Goal: Information Seeking & Learning: Learn about a topic

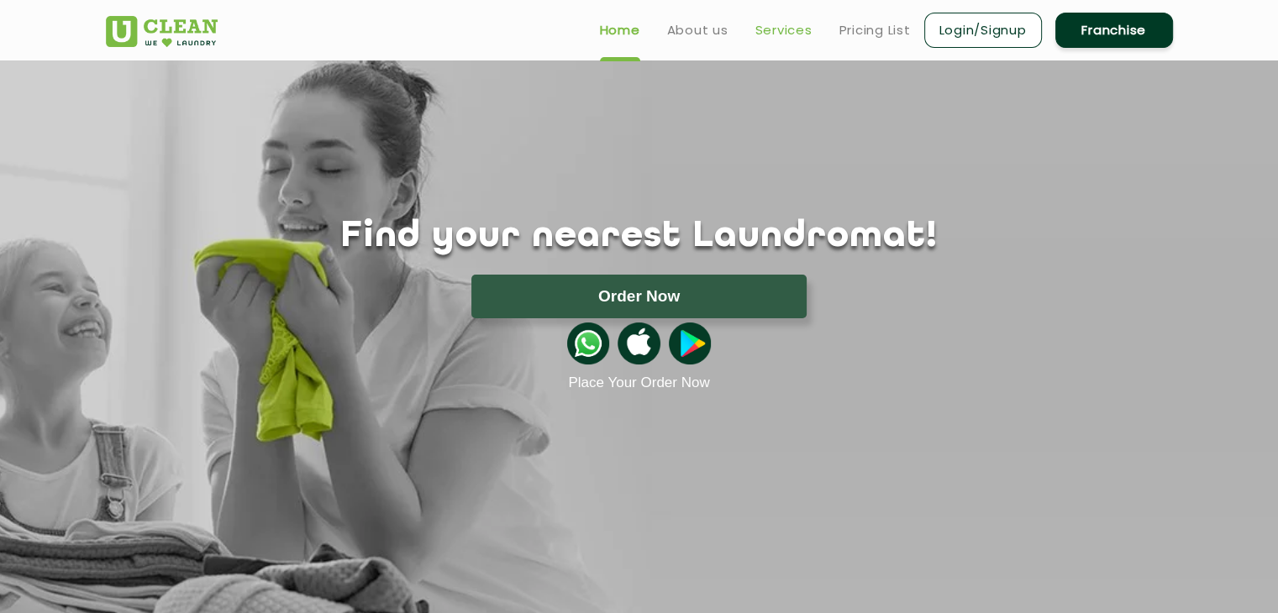
click at [786, 28] on link "Services" at bounding box center [783, 30] width 57 height 20
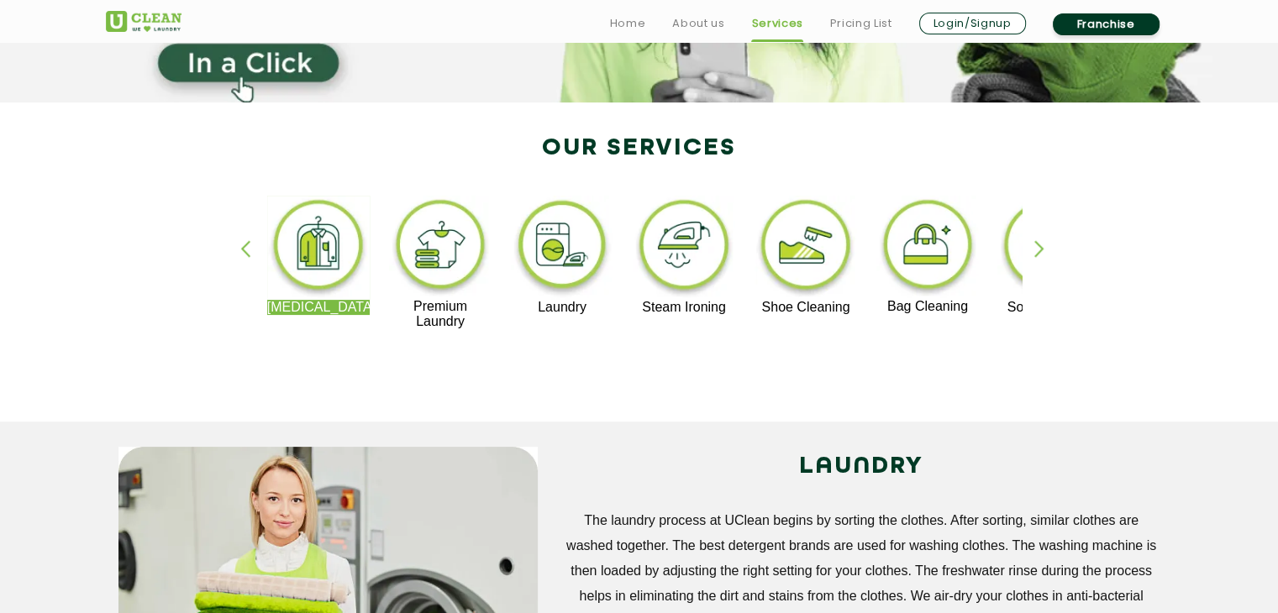
scroll to position [322, 0]
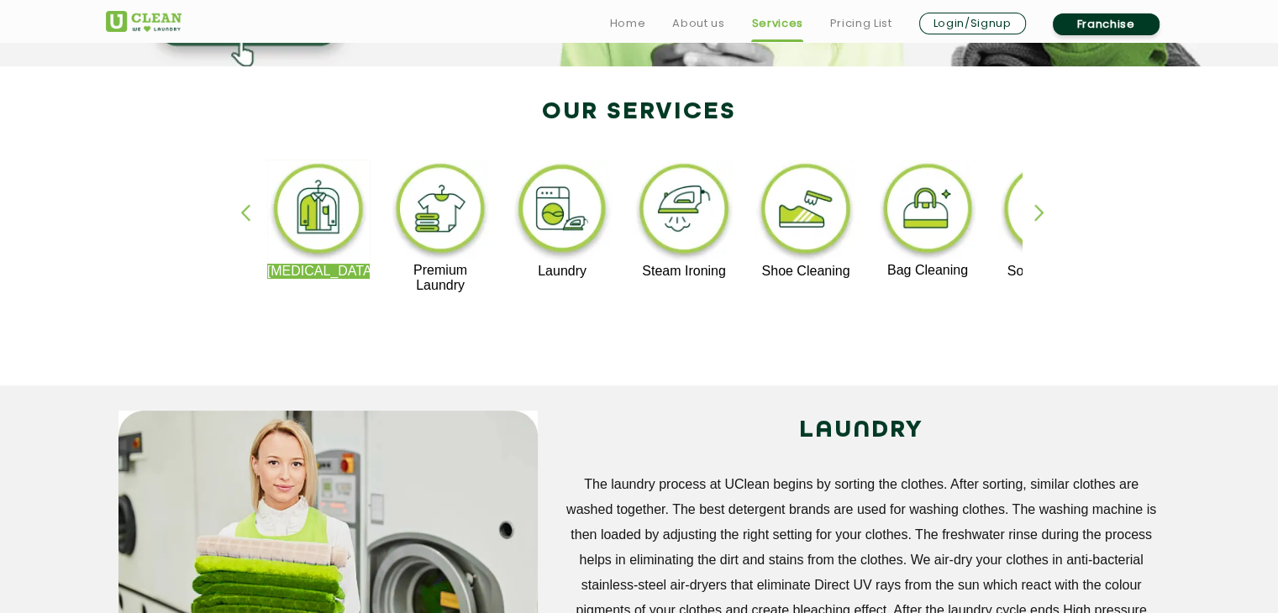
click at [1035, 213] on div "button" at bounding box center [1046, 227] width 25 height 46
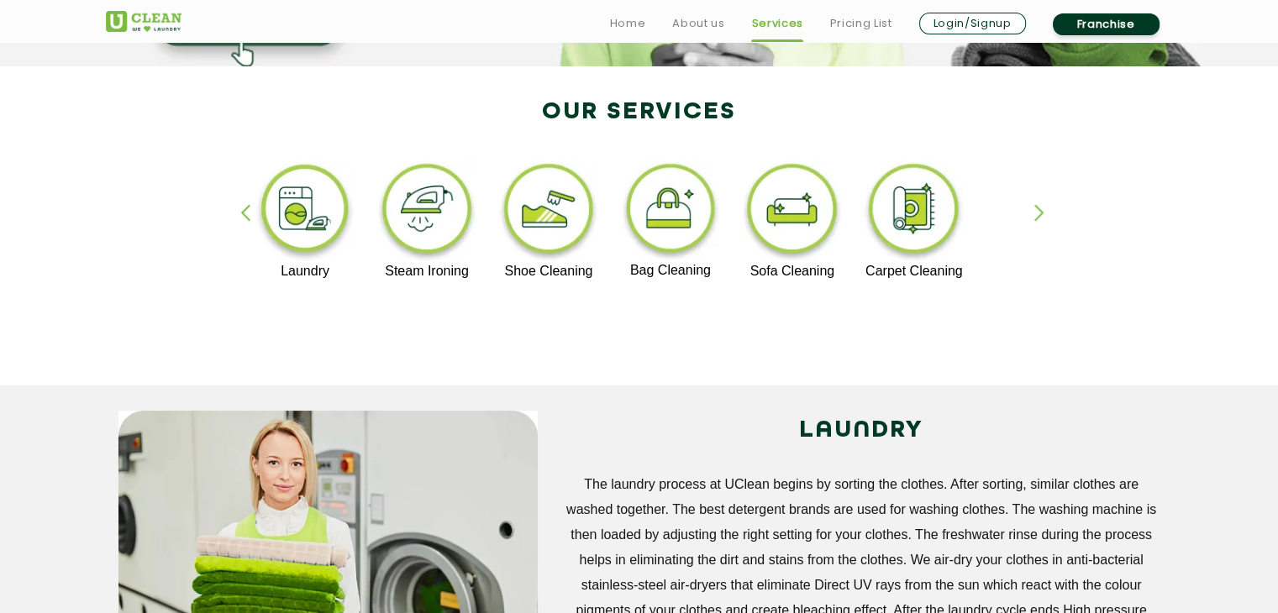
click at [1035, 213] on div "button" at bounding box center [1046, 227] width 25 height 46
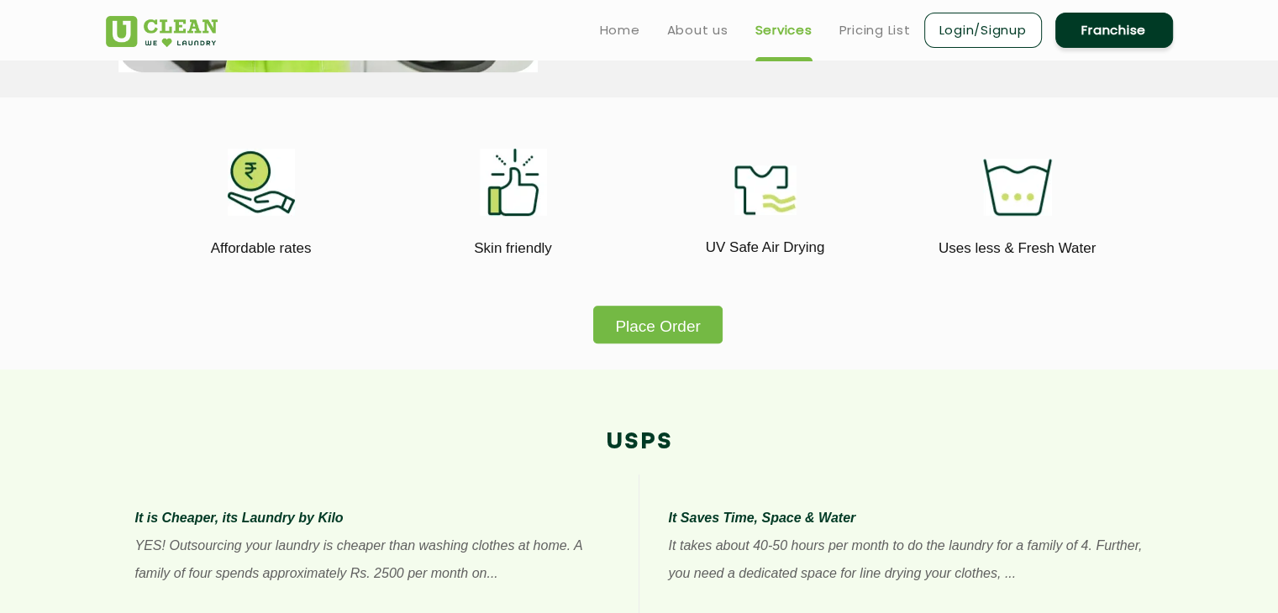
scroll to position [0, 0]
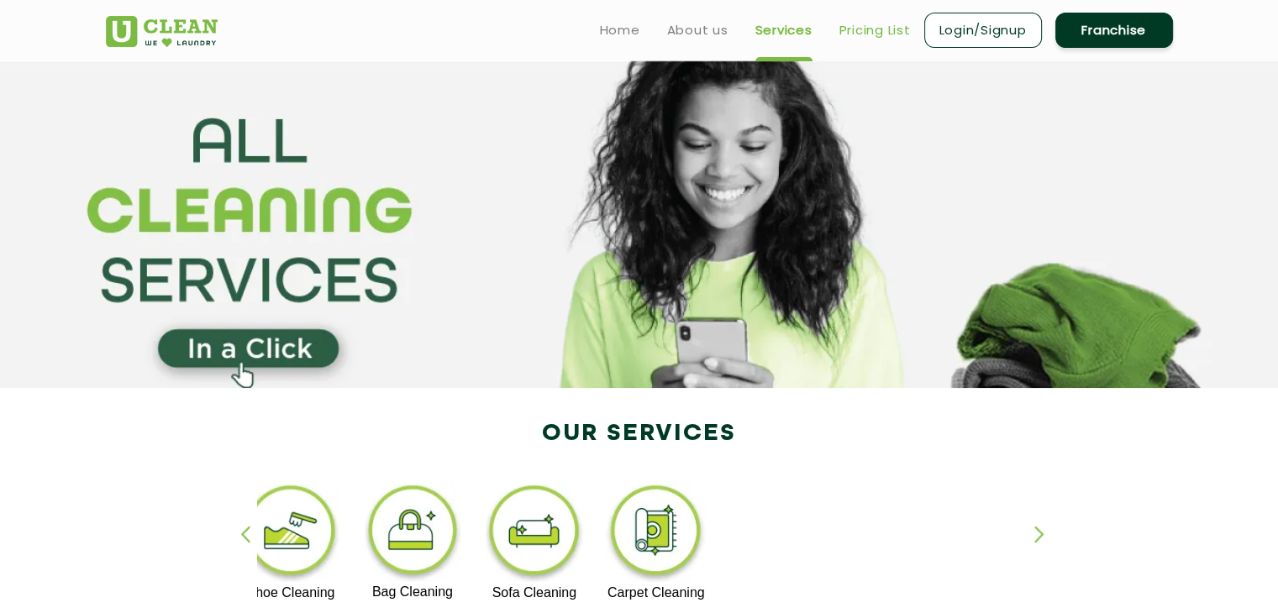
click at [874, 32] on link "Pricing List" at bounding box center [874, 30] width 71 height 20
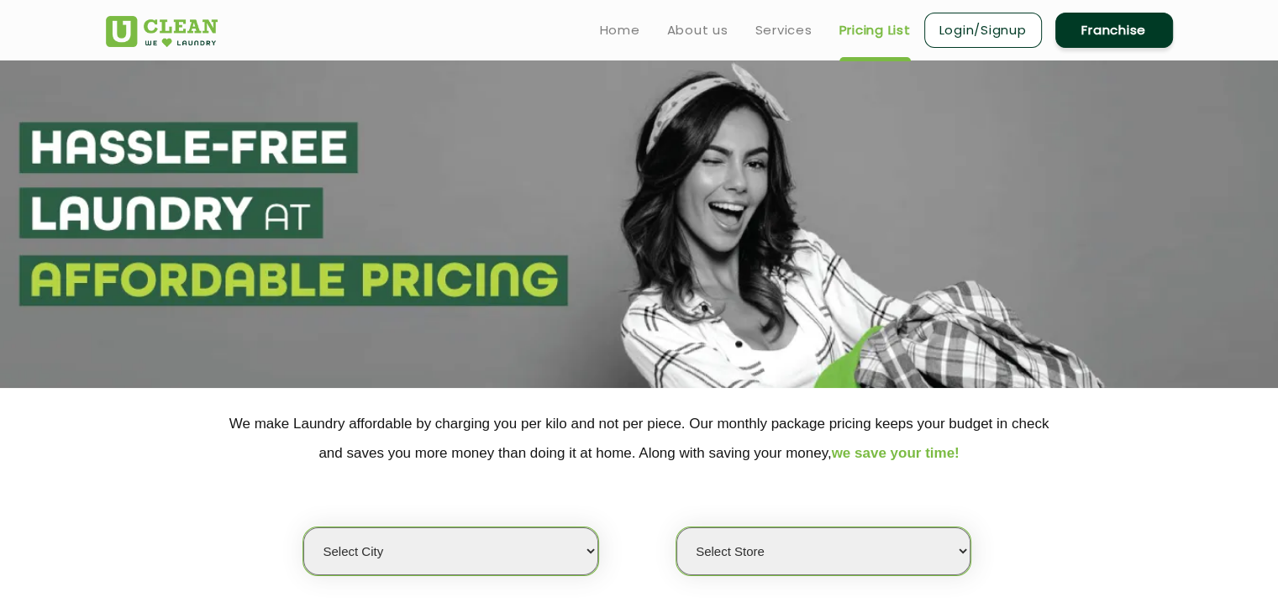
scroll to position [222, 0]
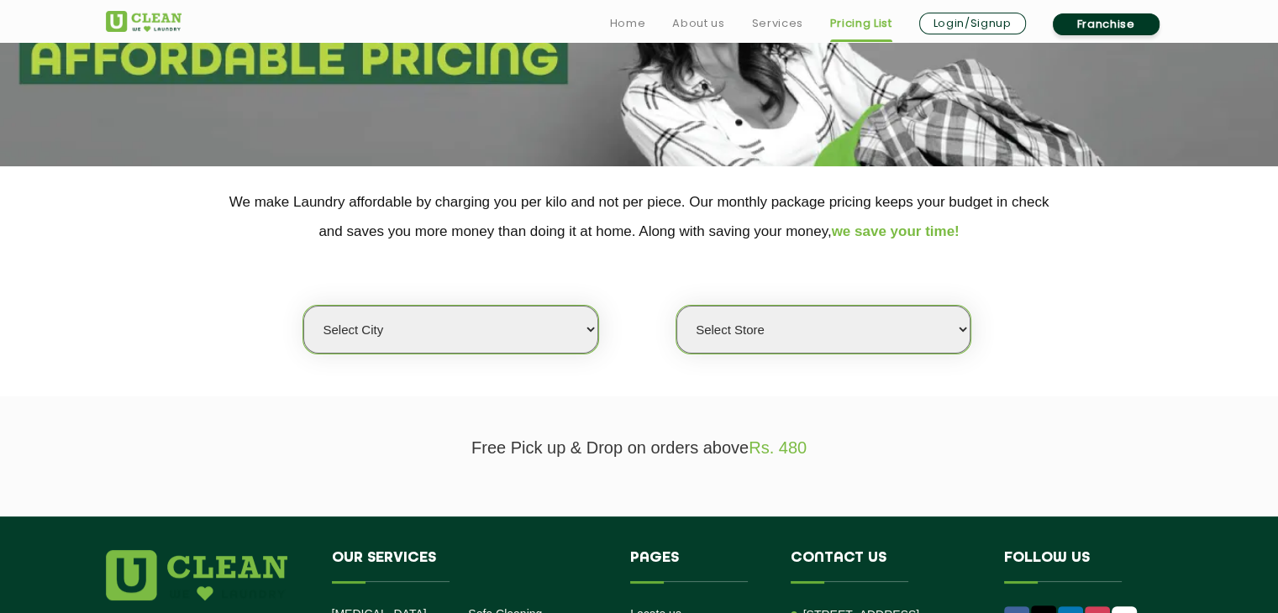
click at [458, 326] on select "Select city [GEOGRAPHIC_DATA] [GEOGRAPHIC_DATA] [GEOGRAPHIC_DATA] [GEOGRAPHIC_D…" at bounding box center [450, 330] width 294 height 48
select select "5"
click at [303, 306] on select "Select city [GEOGRAPHIC_DATA] [GEOGRAPHIC_DATA] [GEOGRAPHIC_DATA] [GEOGRAPHIC_D…" at bounding box center [450, 330] width 294 height 48
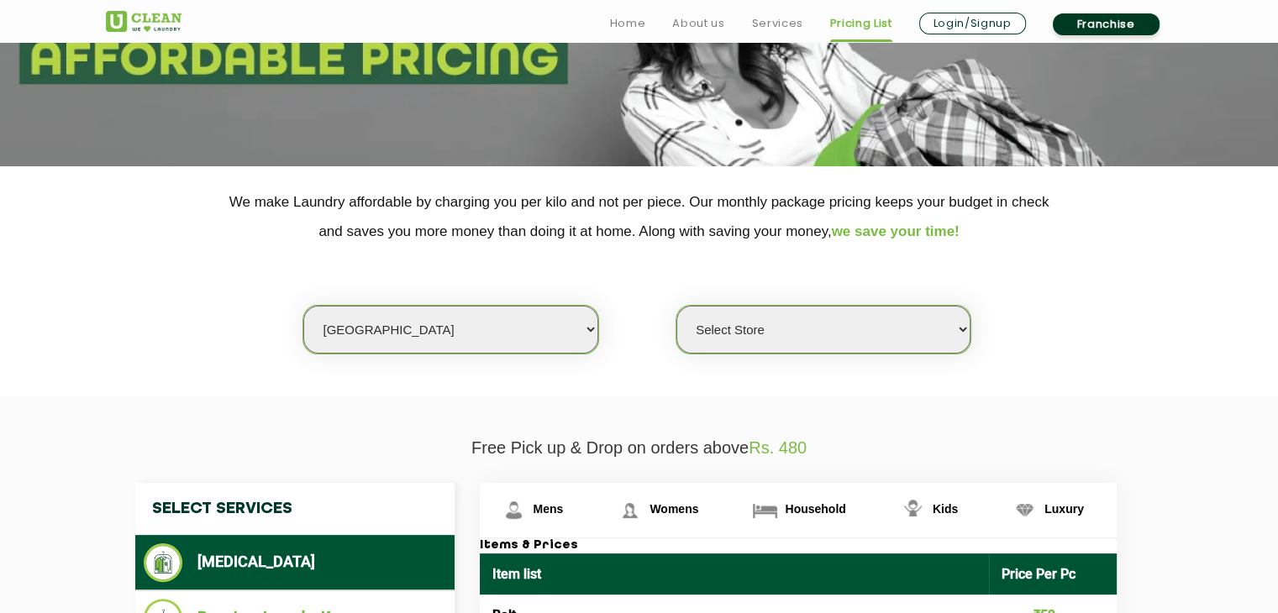
click at [790, 341] on select "Select Store UClean Narsingi UClean Nizampet UClean Sangareddy UClean Gachibowl…" at bounding box center [823, 330] width 294 height 48
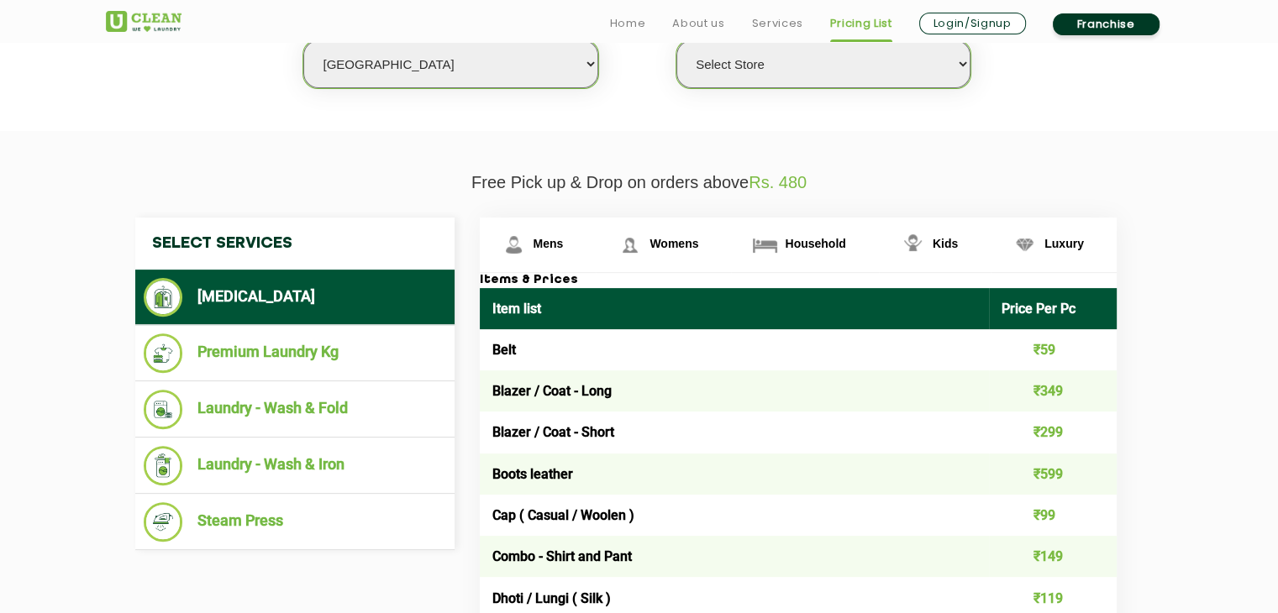
scroll to position [507, 0]
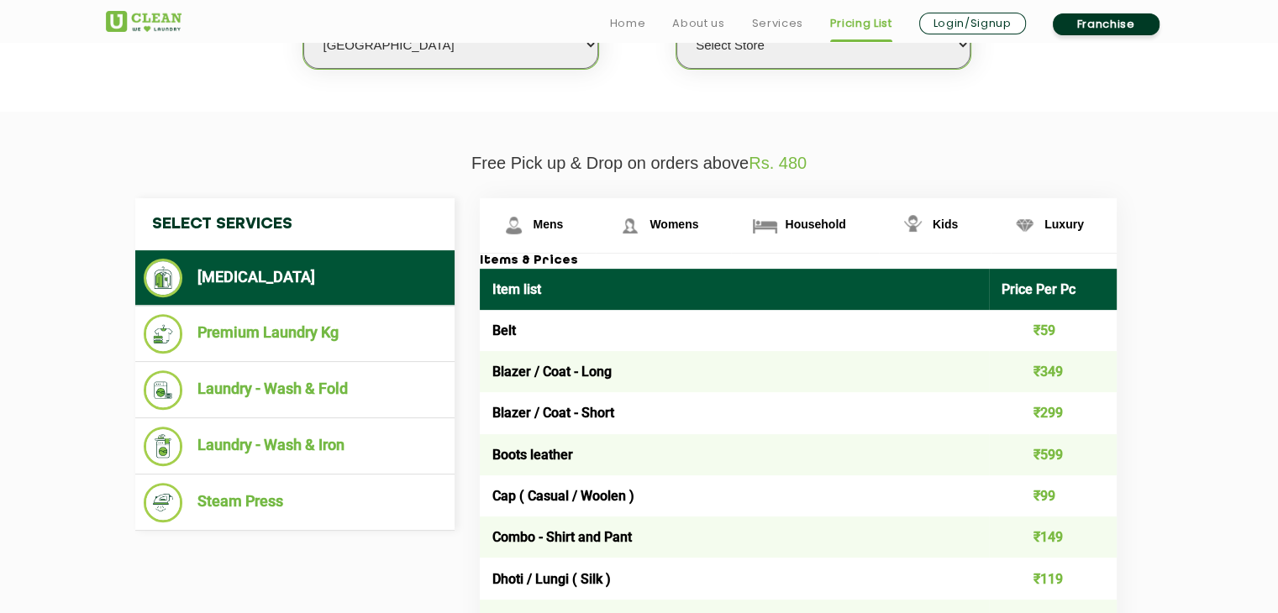
click at [747, 55] on select "Select Store UClean Narsingi UClean Nizampet UClean Sangareddy UClean Gachibowl…" at bounding box center [823, 45] width 294 height 48
select select "339"
click at [676, 21] on select "Select Store UClean Narsingi UClean Nizampet UClean Sangareddy UClean Gachibowl…" at bounding box center [823, 45] width 294 height 48
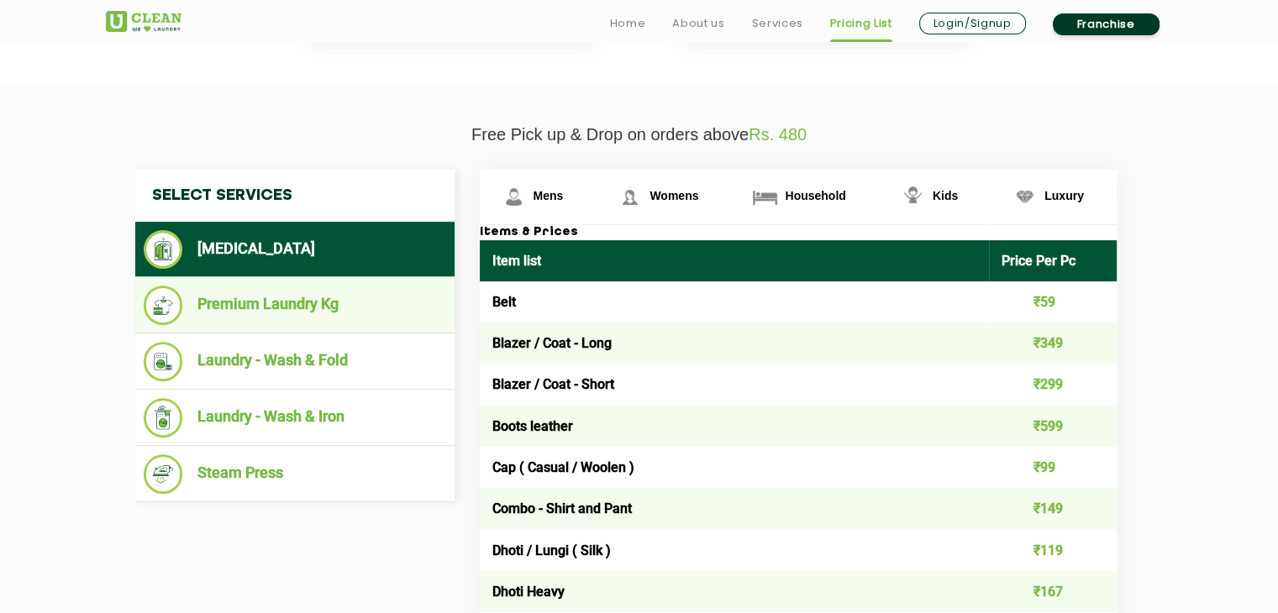
click at [357, 309] on li "Premium Laundry Kg" at bounding box center [295, 305] width 303 height 39
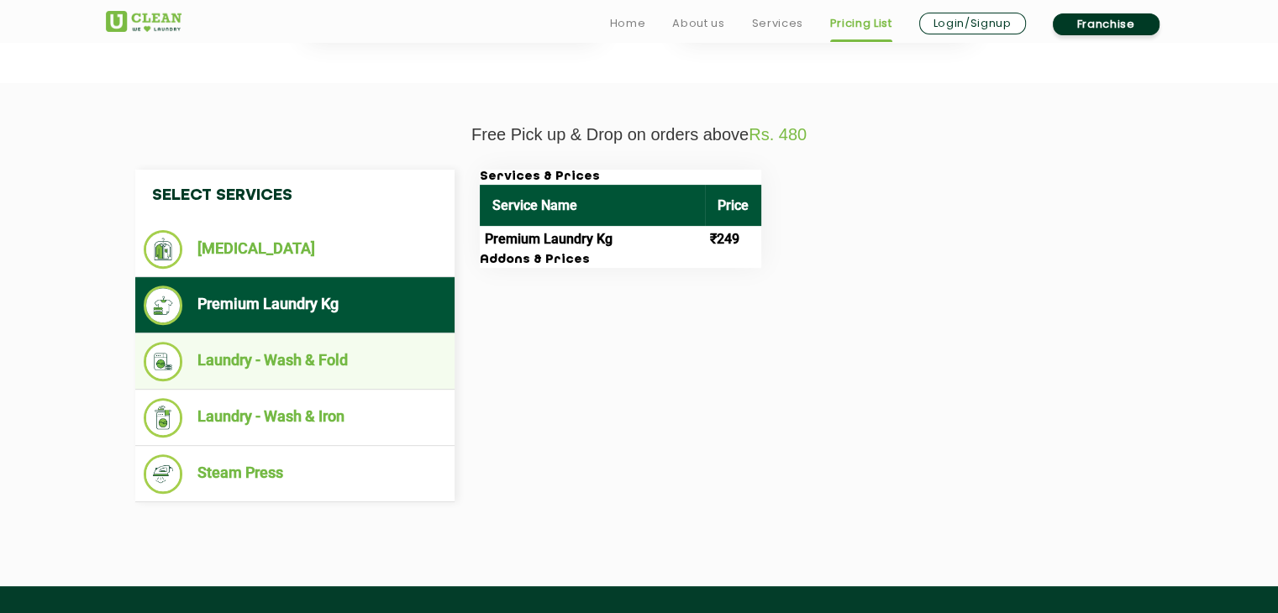
click at [259, 372] on li "Laundry - Wash & Fold" at bounding box center [295, 361] width 303 height 39
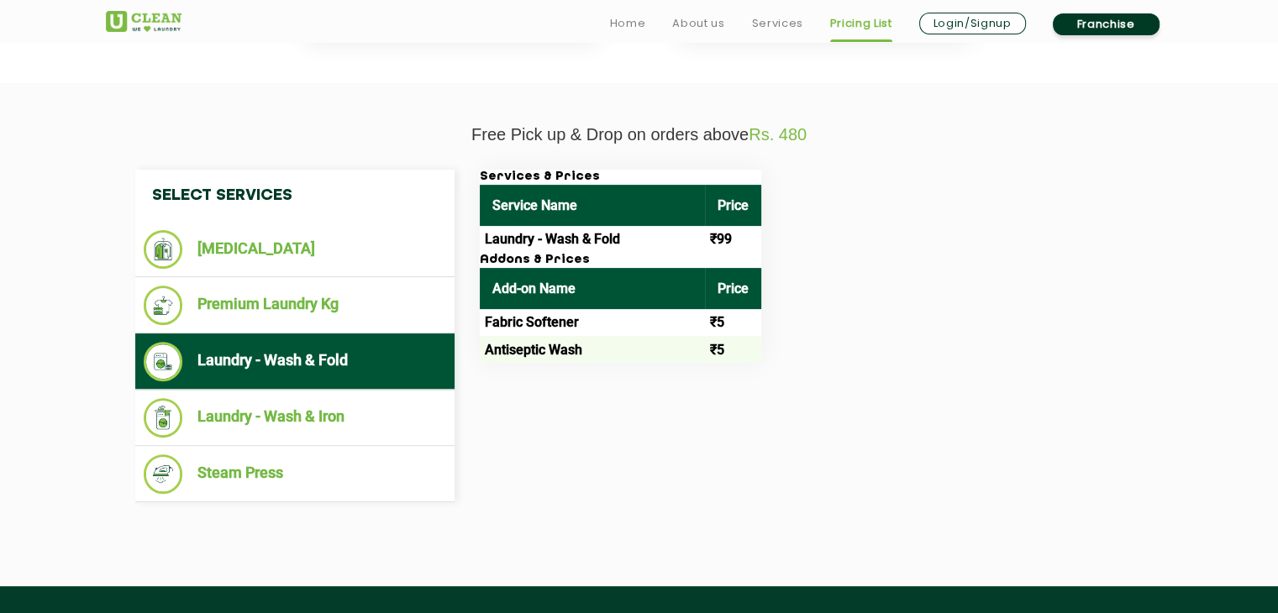
click at [259, 372] on li "Laundry - Wash & Fold" at bounding box center [295, 361] width 303 height 39
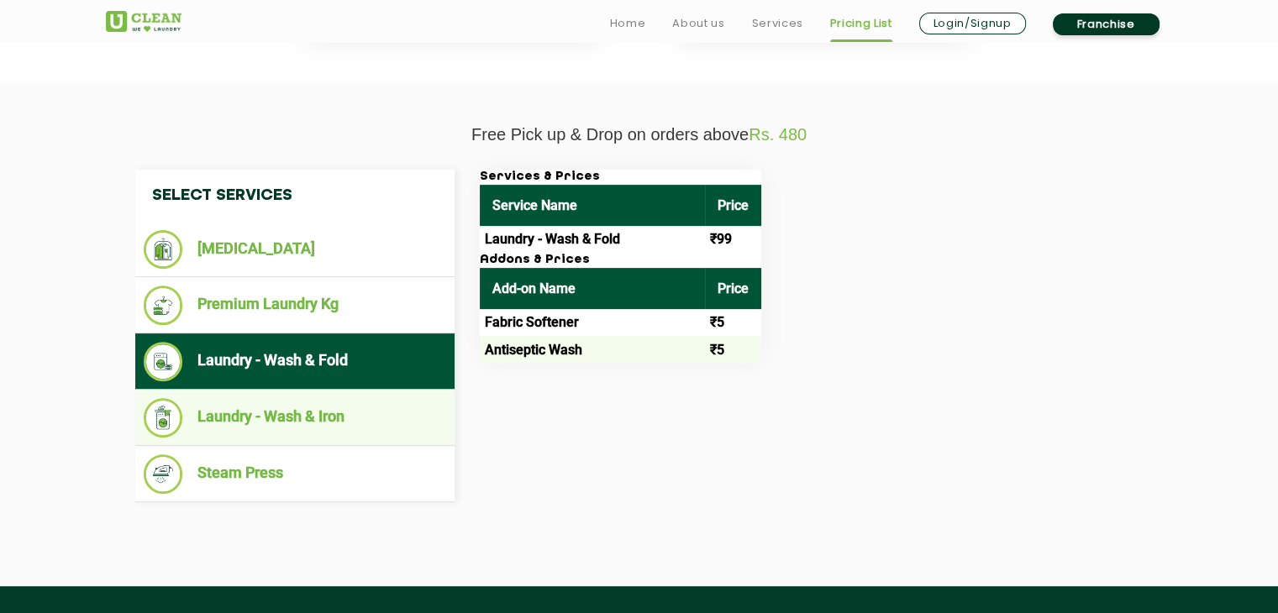
click at [347, 418] on li "Laundry - Wash & Iron" at bounding box center [295, 417] width 303 height 39
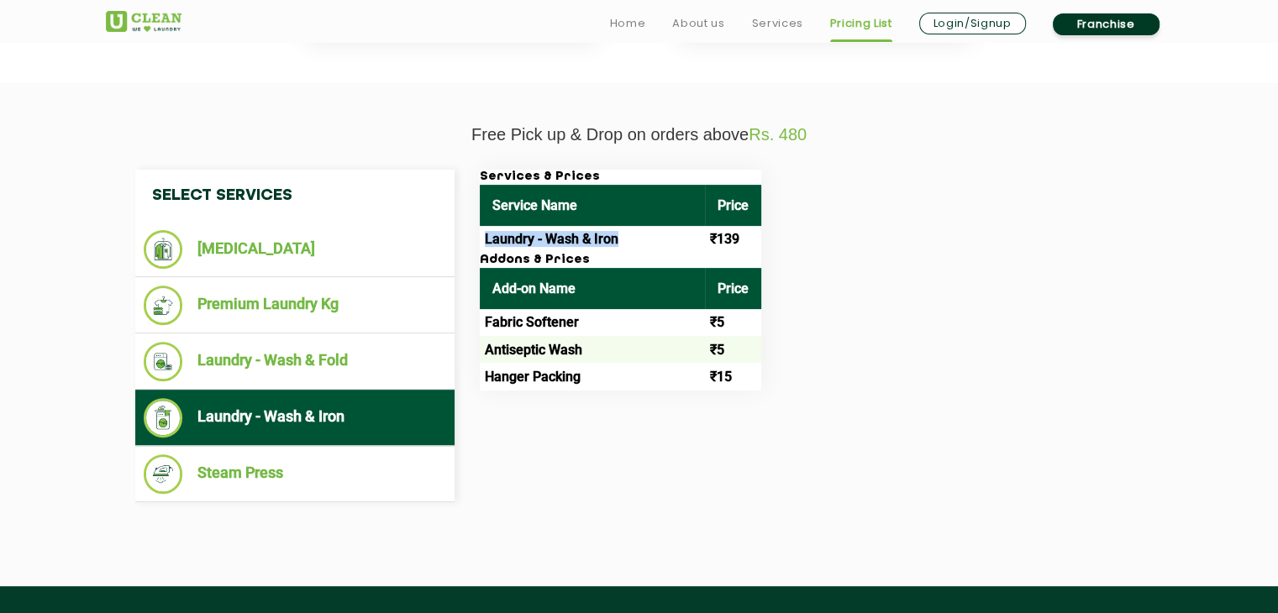
drag, startPoint x: 487, startPoint y: 239, endPoint x: 638, endPoint y: 235, distance: 150.5
click at [638, 235] on td "Laundry - Wash & Iron" at bounding box center [592, 239] width 225 height 27
click at [948, 276] on div "Services & Prices Service Name Price Laundry - Wash & Iron ₹139 Addons & Prices…" at bounding box center [811, 280] width 689 height 221
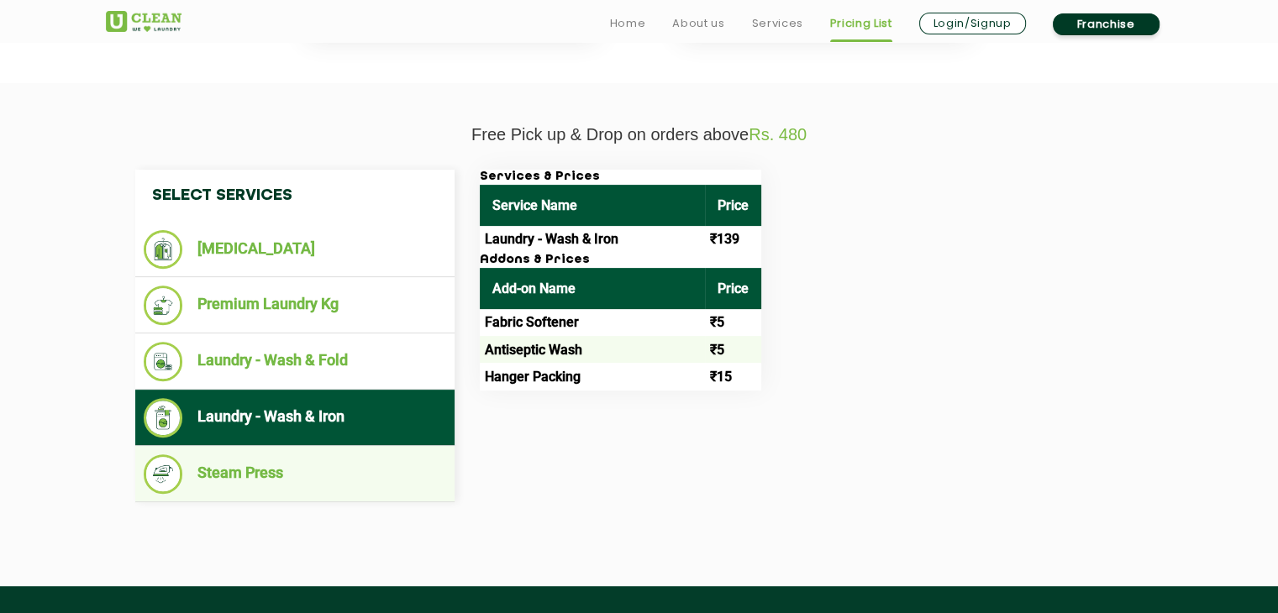
click at [329, 468] on li "Steam Press" at bounding box center [295, 474] width 303 height 39
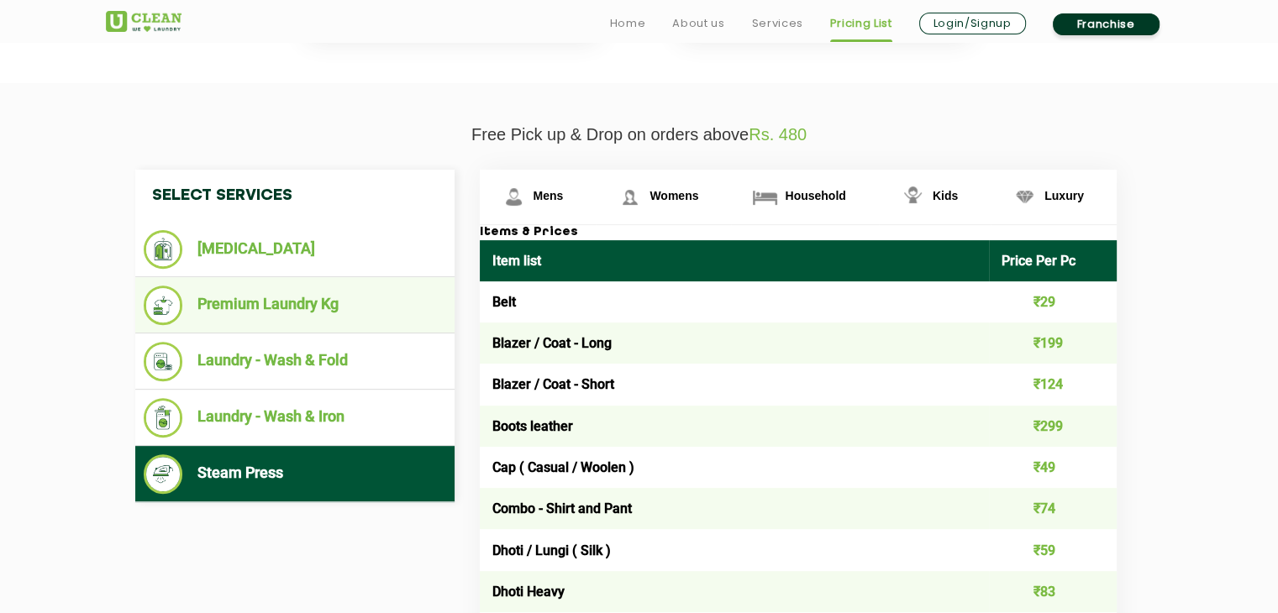
click at [261, 317] on li "Premium Laundry Kg" at bounding box center [295, 305] width 303 height 39
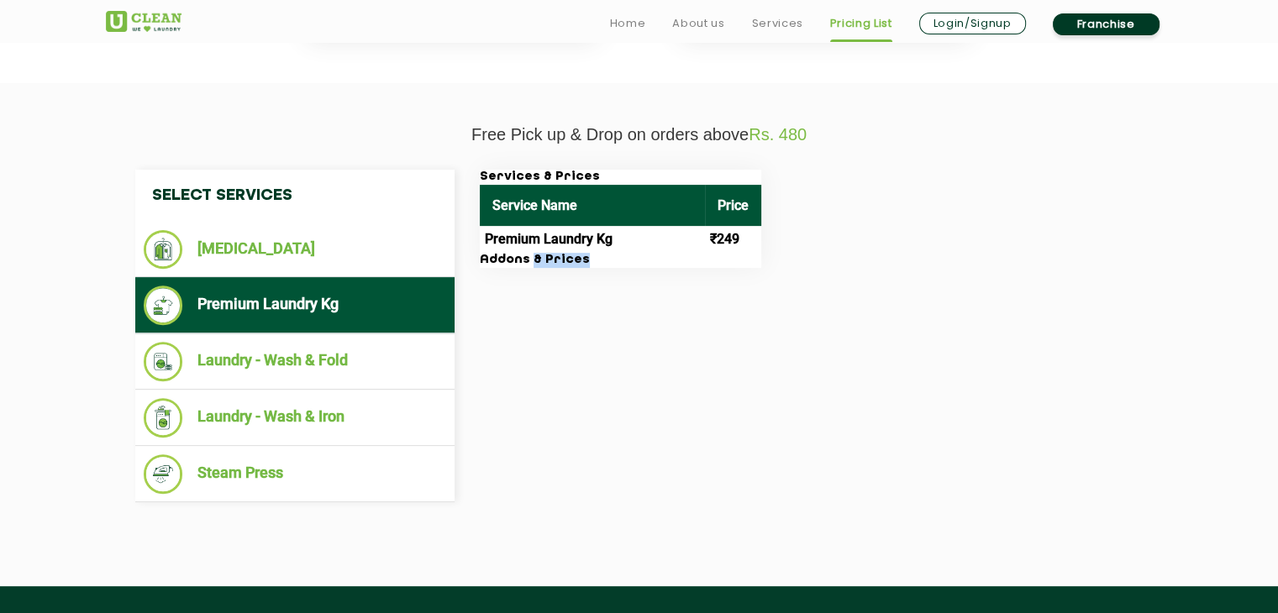
drag, startPoint x: 524, startPoint y: 261, endPoint x: 576, endPoint y: 266, distance: 53.1
click at [576, 266] on h3 "Addons & Prices" at bounding box center [621, 260] width 282 height 15
click at [617, 375] on div "Select Services [MEDICAL_DATA] Premium Laundry Kg Laundry - Wash & Fold Laundry…" at bounding box center [640, 336] width 1034 height 333
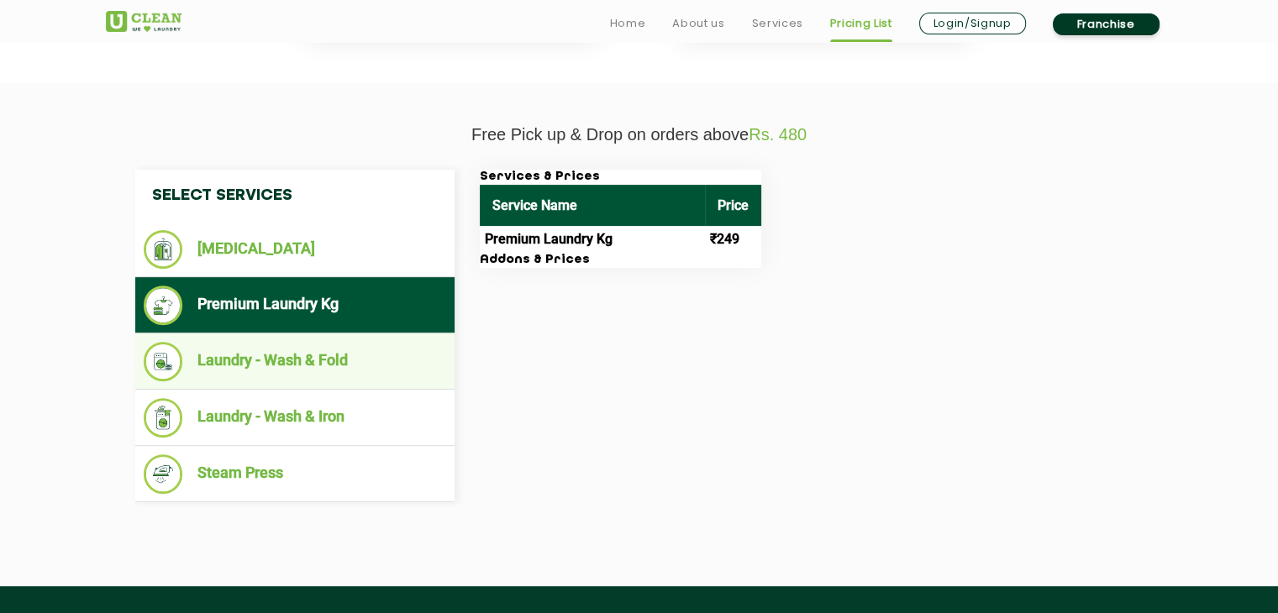
click at [316, 375] on li "Laundry - Wash & Fold" at bounding box center [295, 361] width 303 height 39
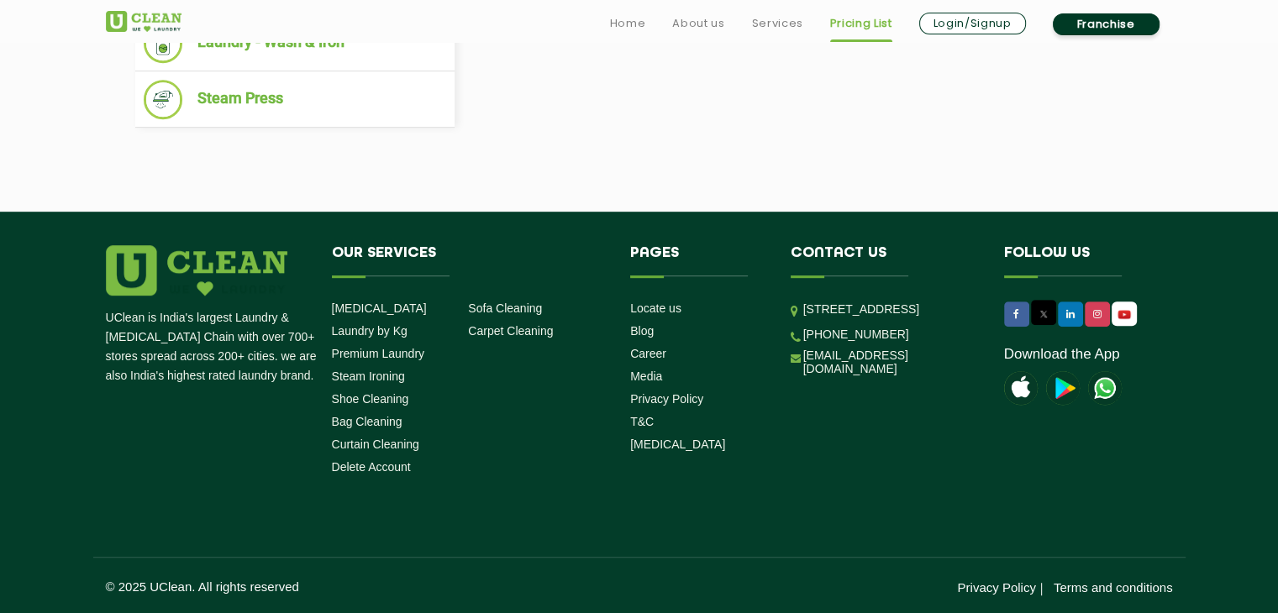
scroll to position [0, 0]
